Goal: Information Seeking & Learning: Learn about a topic

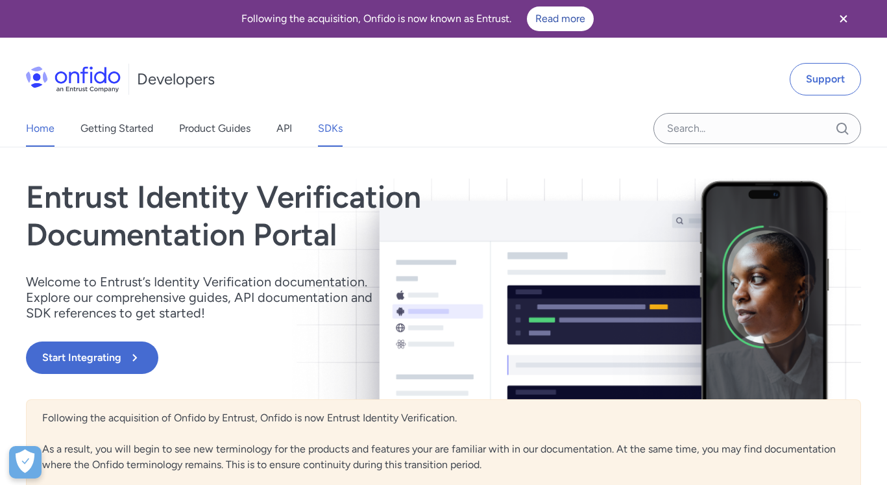
click at [323, 130] on link "SDKs" at bounding box center [330, 128] width 25 height 36
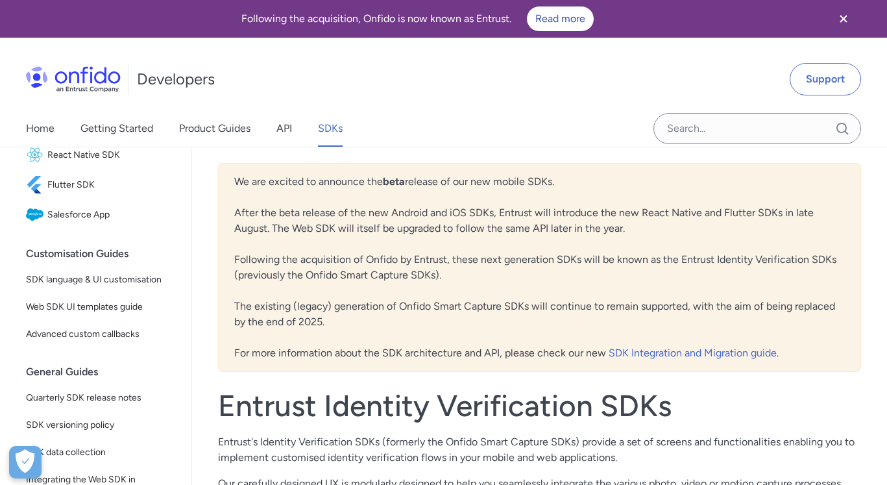
scroll to position [78, 0]
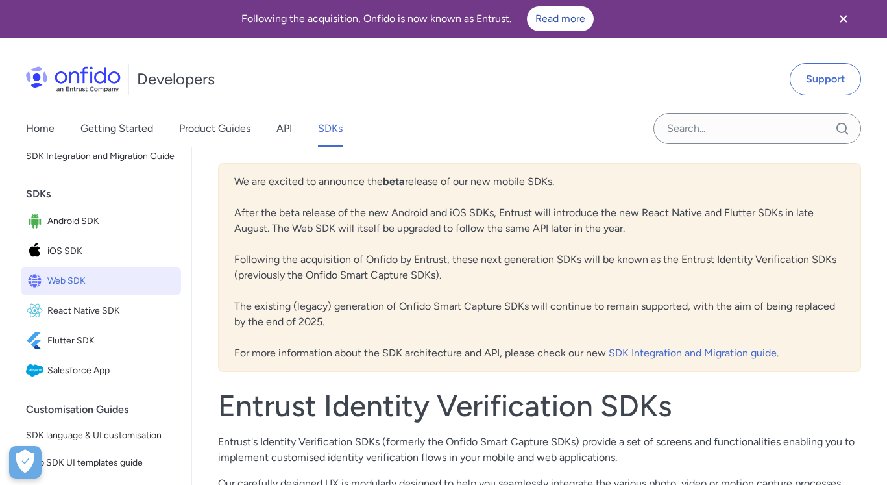
click at [79, 290] on span "Web SDK" at bounding box center [111, 281] width 128 height 18
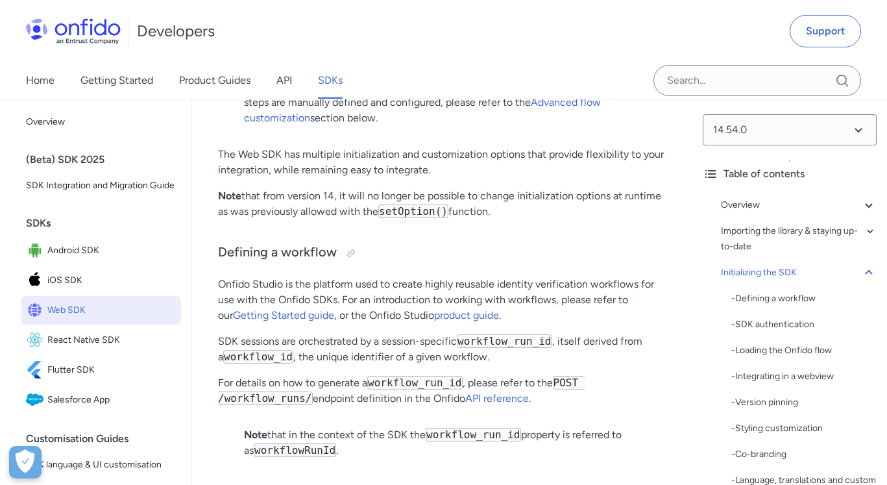
scroll to position [2881, 0]
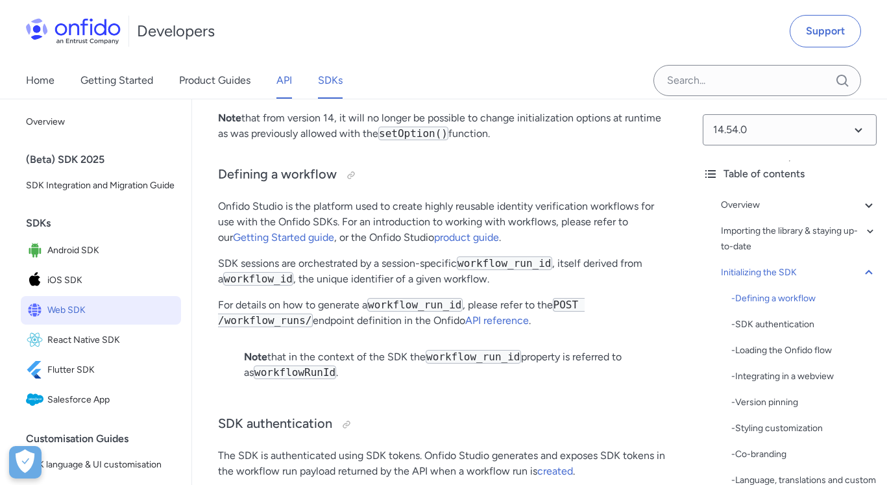
click at [278, 84] on link "API" at bounding box center [284, 80] width 16 height 36
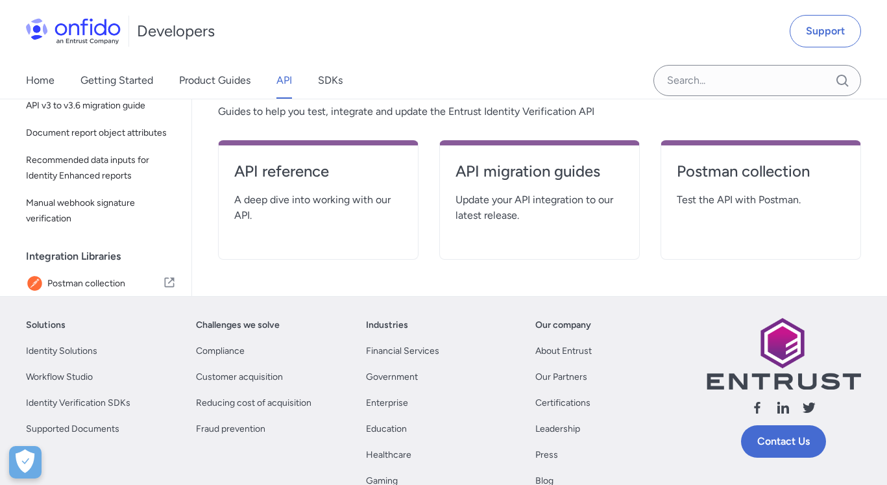
scroll to position [234, 0]
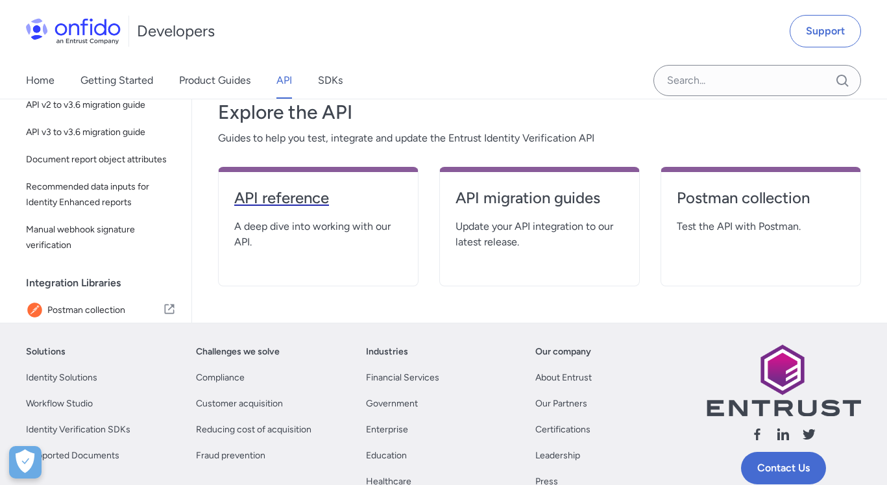
click at [298, 197] on h4 "API reference" at bounding box center [318, 198] width 168 height 21
select select "http"
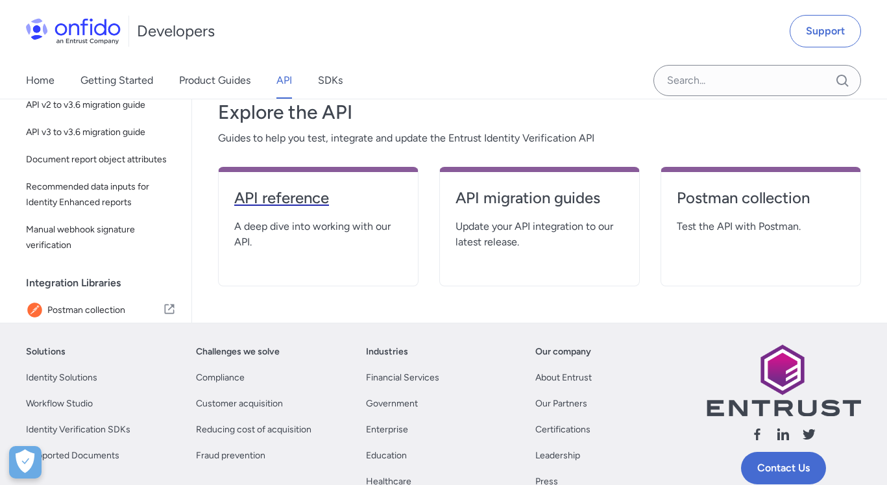
select select "http"
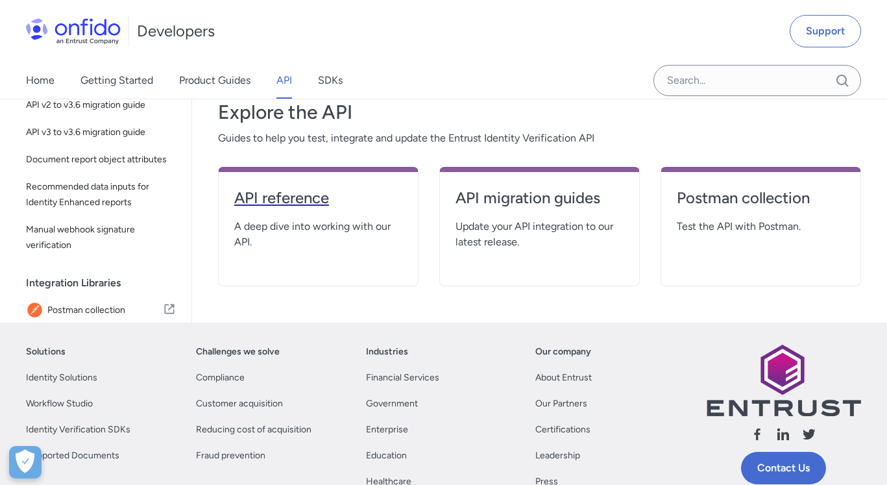
select select "http"
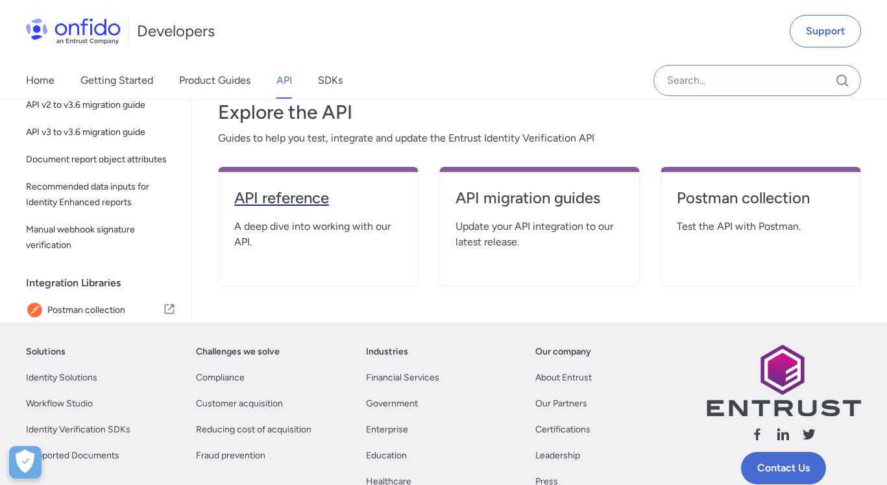
select select "http"
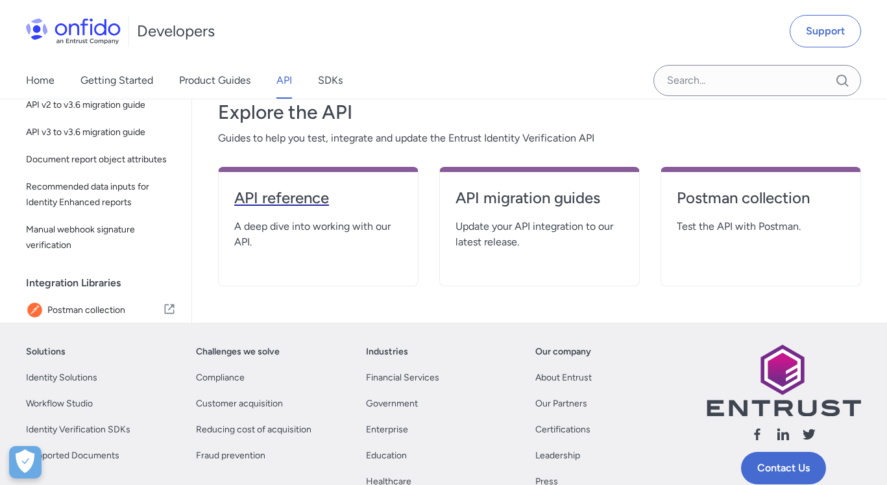
select select "http"
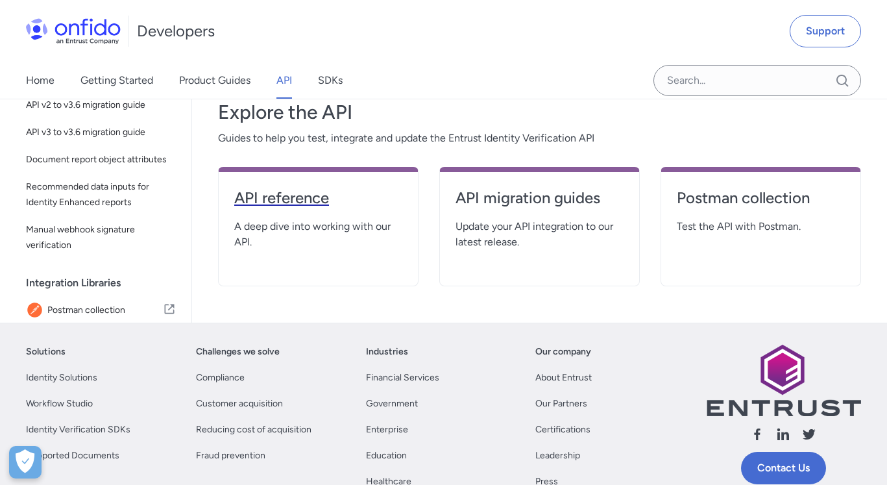
select select "http"
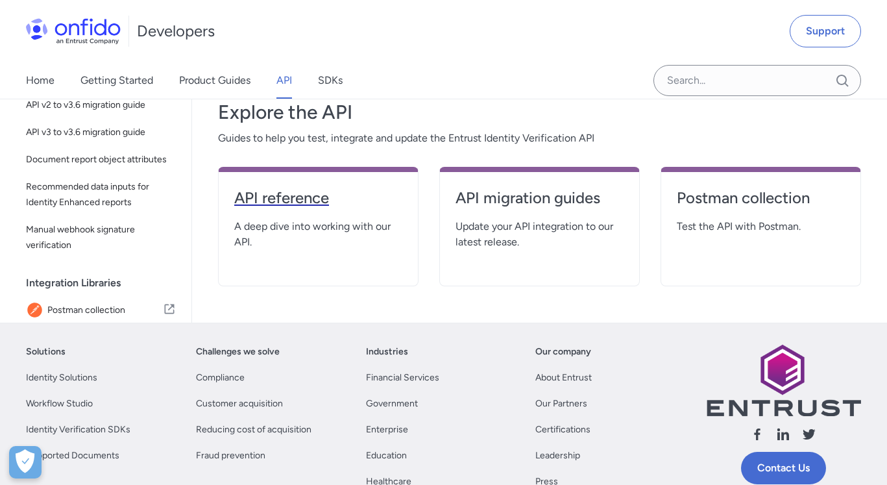
select select "http"
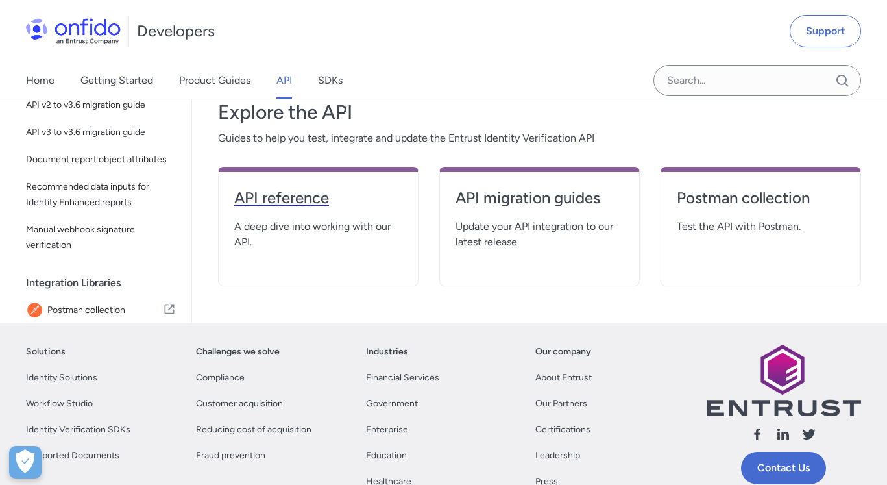
select select "http"
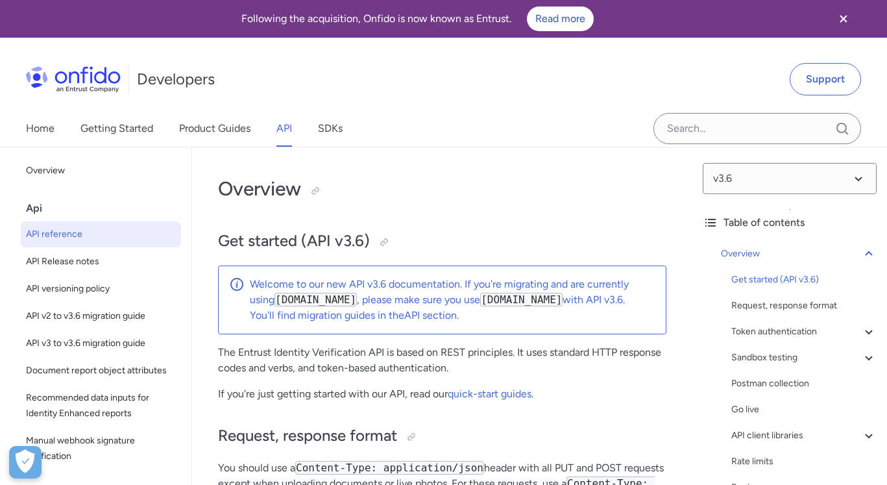
scroll to position [156, 0]
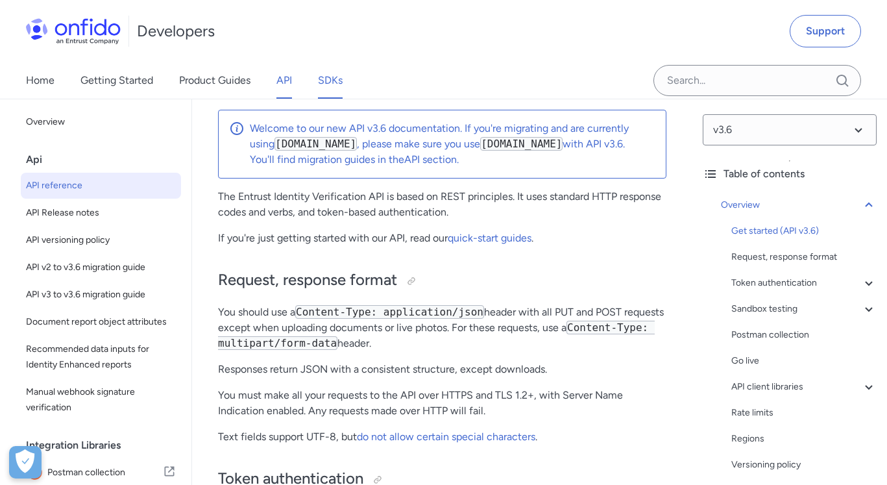
click at [331, 82] on link "SDKs" at bounding box center [330, 80] width 25 height 36
